Goal: Task Accomplishment & Management: Manage account settings

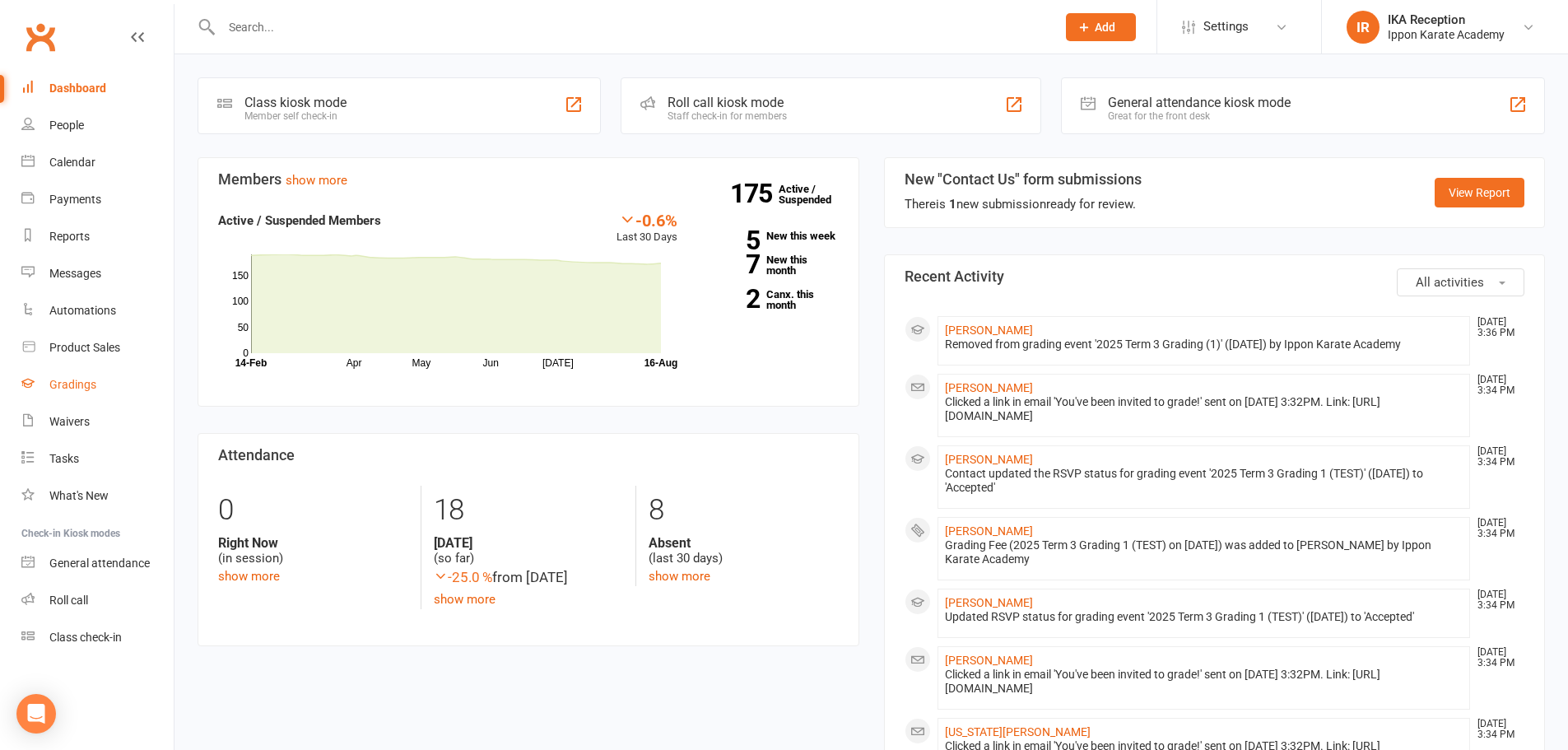
click at [57, 387] on div "Gradings" at bounding box center [72, 384] width 47 height 13
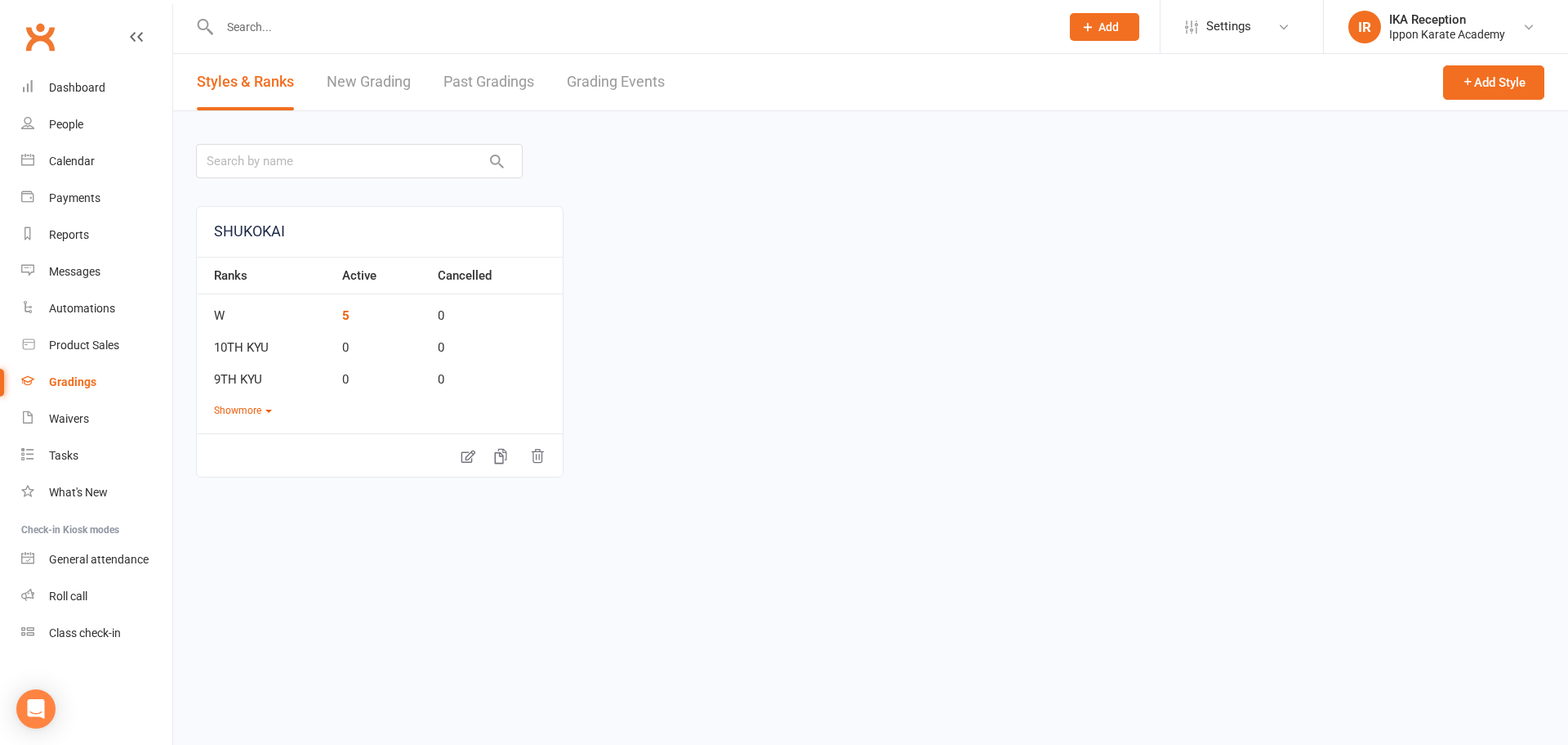
click at [620, 76] on link "Grading Events" at bounding box center [615, 82] width 98 height 56
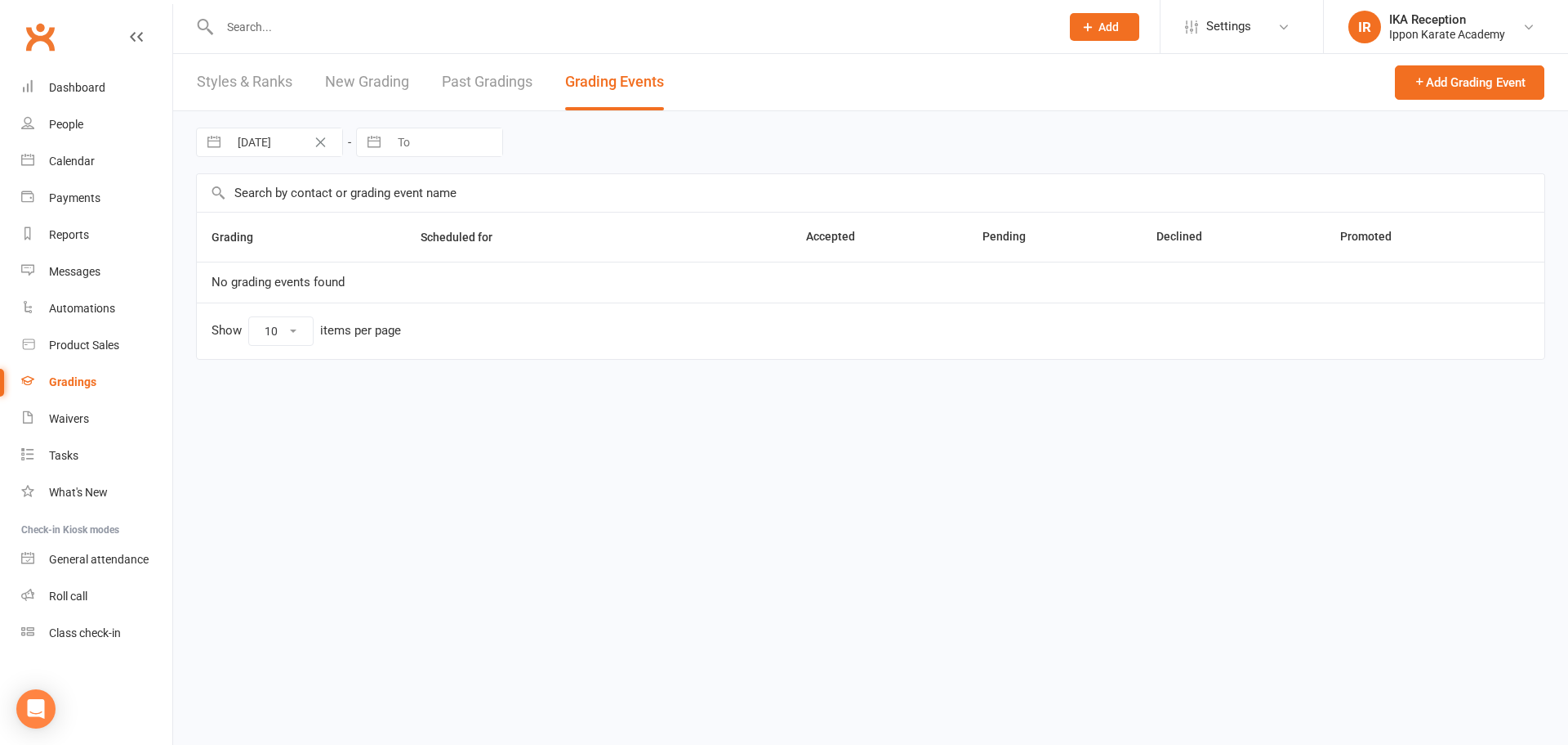
select select "100"
click at [266, 281] on link "2025 Term 3 Grading (1)" at bounding box center [275, 282] width 129 height 15
